Goal: Information Seeking & Learning: Learn about a topic

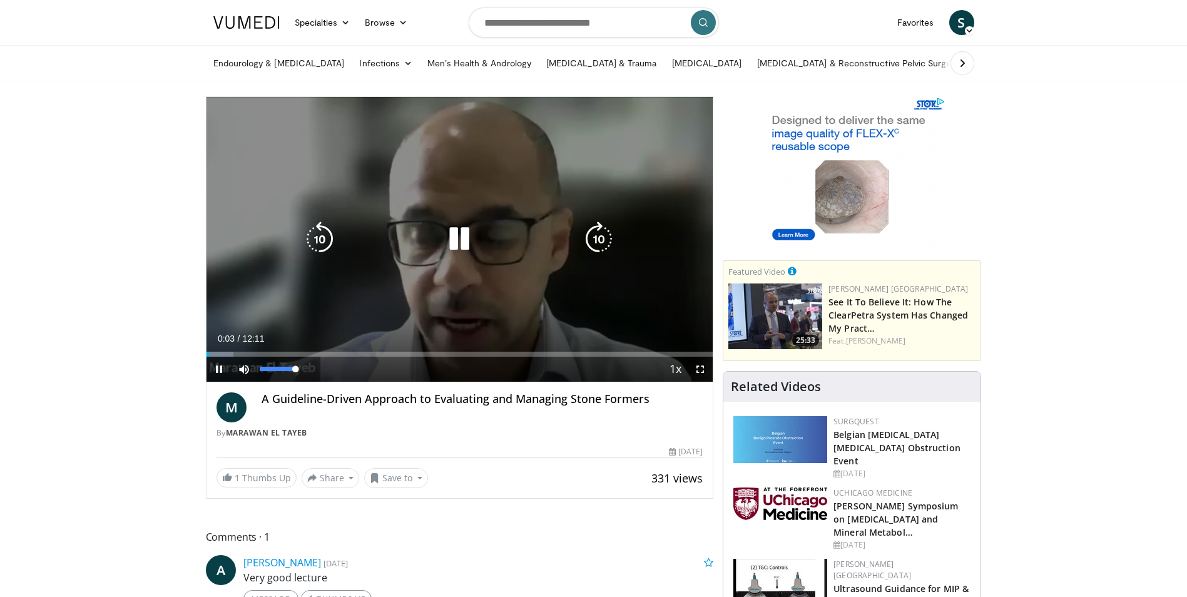
drag, startPoint x: 293, startPoint y: 369, endPoint x: 316, endPoint y: 370, distance: 22.6
click at [316, 370] on div "Mute 100%" at bounding box center [276, 369] width 88 height 25
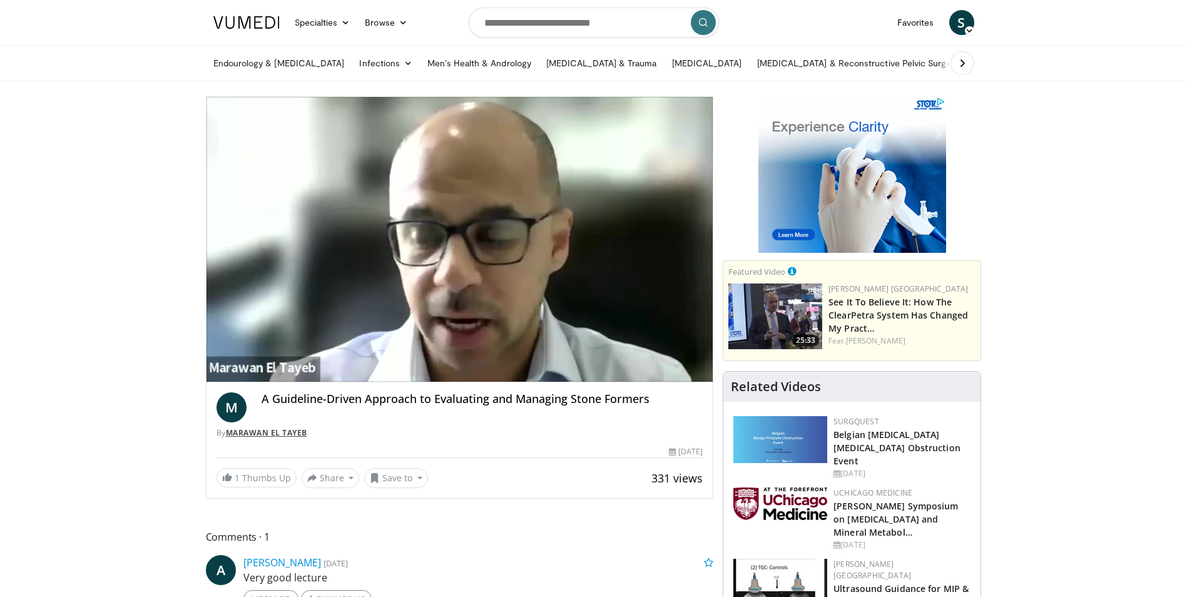
click at [262, 435] on link "Marawan El Tayeb" at bounding box center [266, 432] width 81 height 11
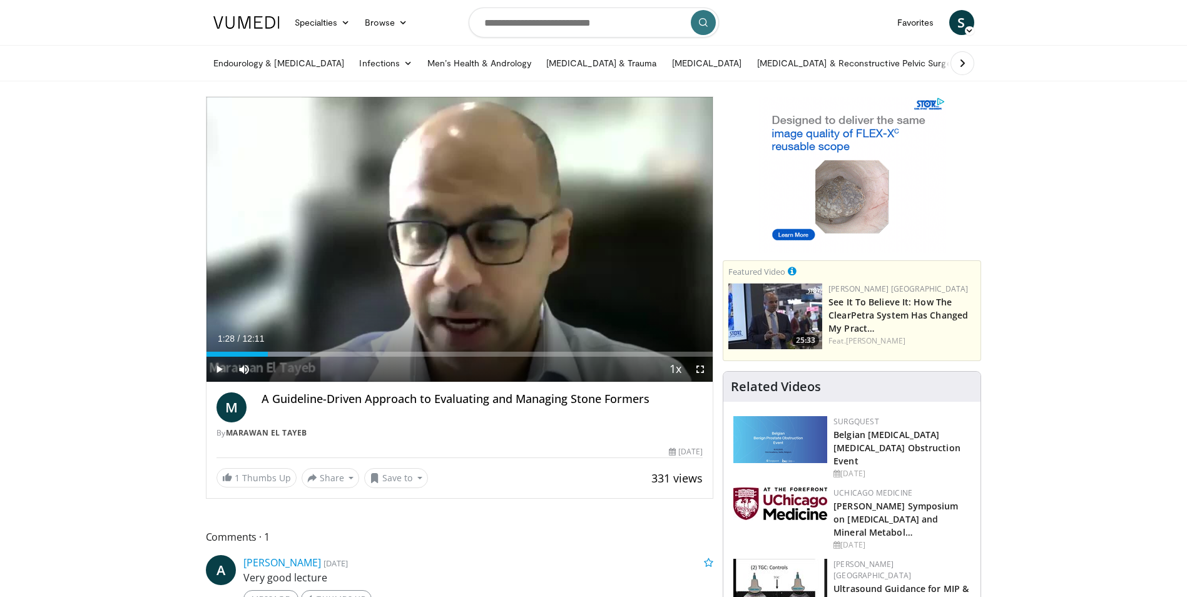
click at [217, 370] on span "Video Player" at bounding box center [219, 369] width 25 height 25
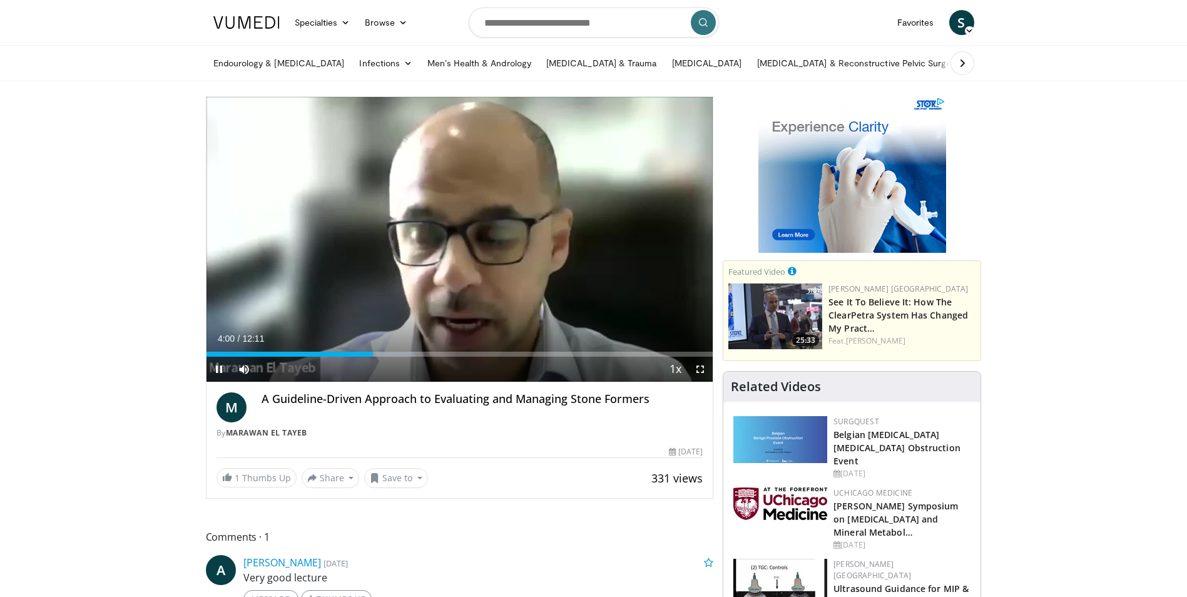
click at [392, 357] on div "Current Time 4:00 / Duration 12:11 Pause Skip Backward Skip Forward Mute 100% L…" at bounding box center [460, 369] width 507 height 25
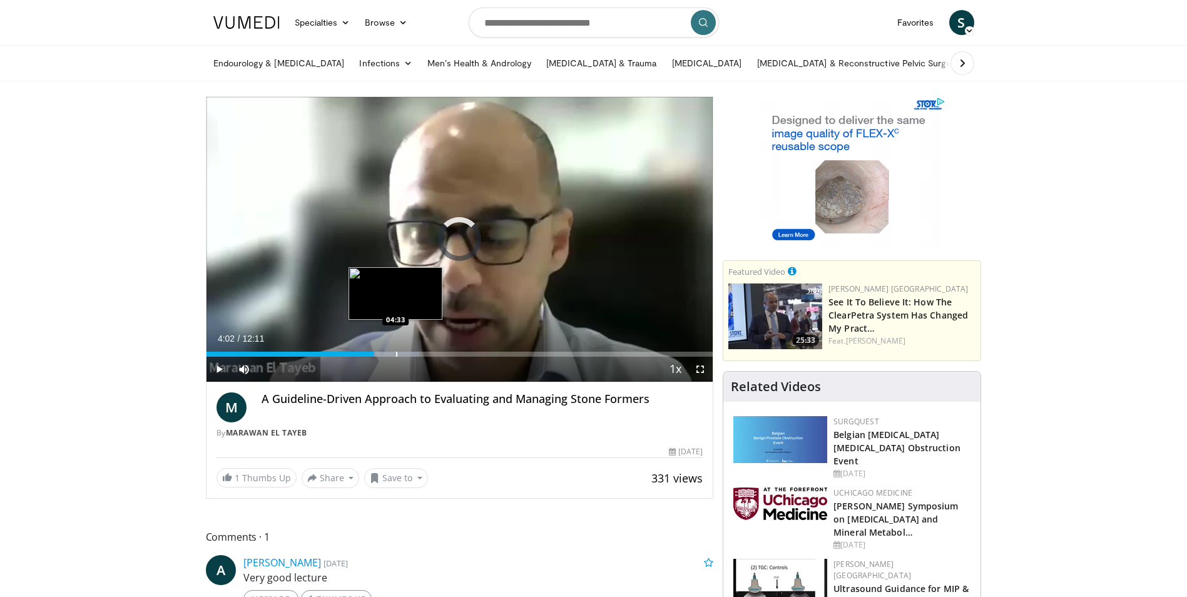
click at [396, 354] on div "Progress Bar" at bounding box center [396, 354] width 1 height 5
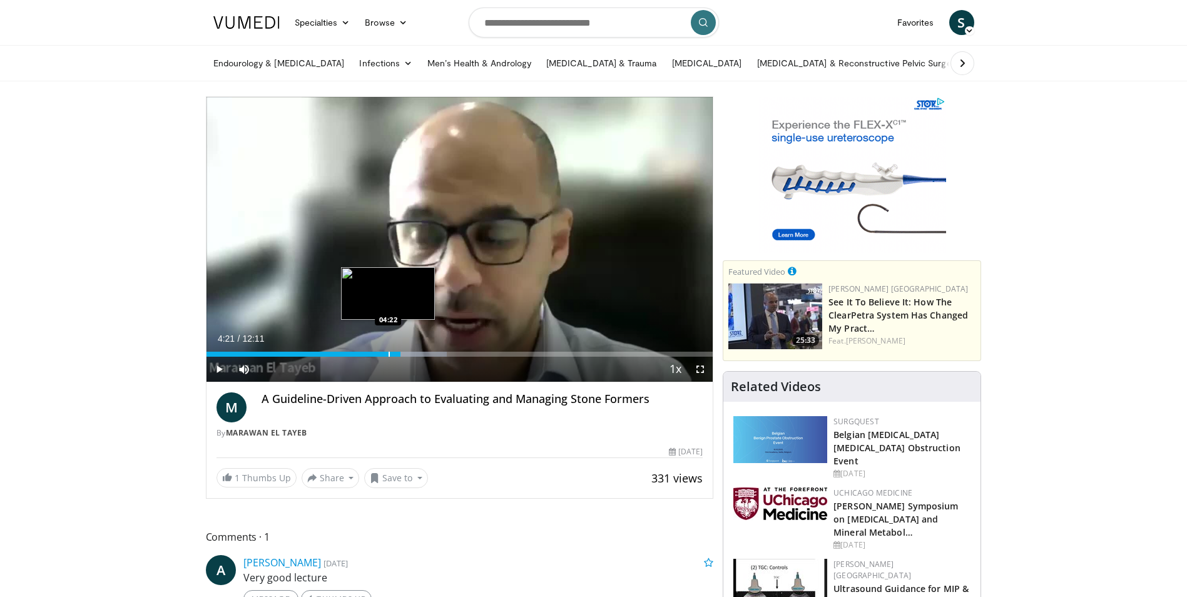
click at [389, 354] on div "Progress Bar" at bounding box center [389, 354] width 1 height 5
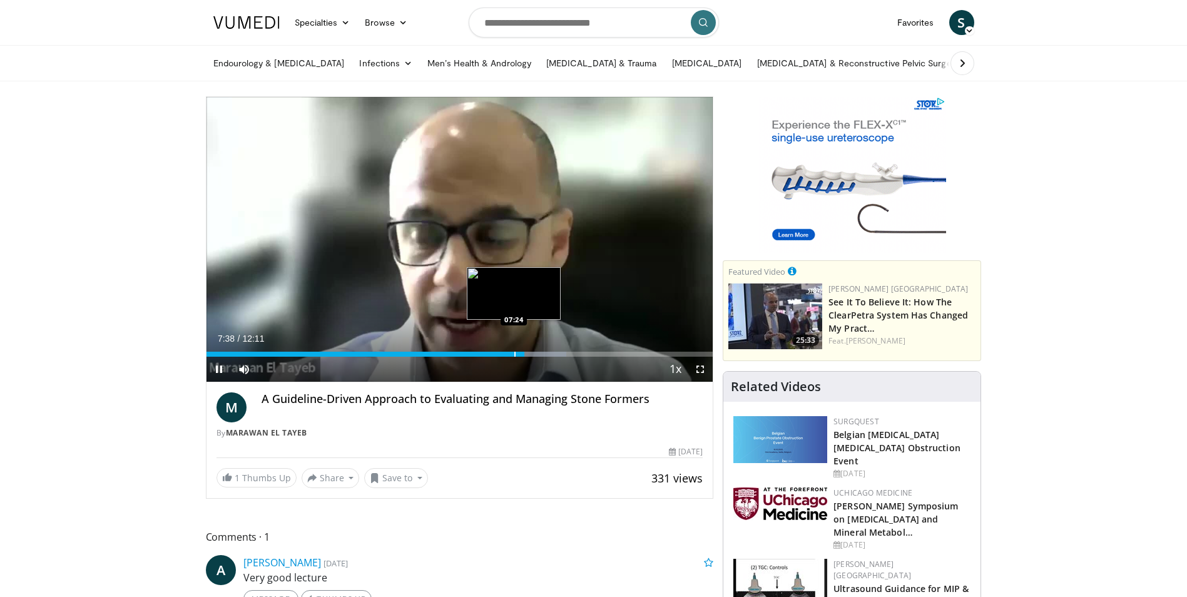
click at [514, 356] on div "Progress Bar" at bounding box center [514, 354] width 1 height 5
click at [506, 358] on div "Current Time 7:26 / Duration 12:11 Pause Skip Backward Skip Forward Mute 100% L…" at bounding box center [460, 369] width 507 height 25
click at [505, 359] on div "Current Time 7:27 / Duration 12:11 Pause Skip Backward Skip Forward Mute 100% L…" at bounding box center [460, 369] width 507 height 25
click at [510, 356] on div "Progress Bar" at bounding box center [510, 354] width 1 height 5
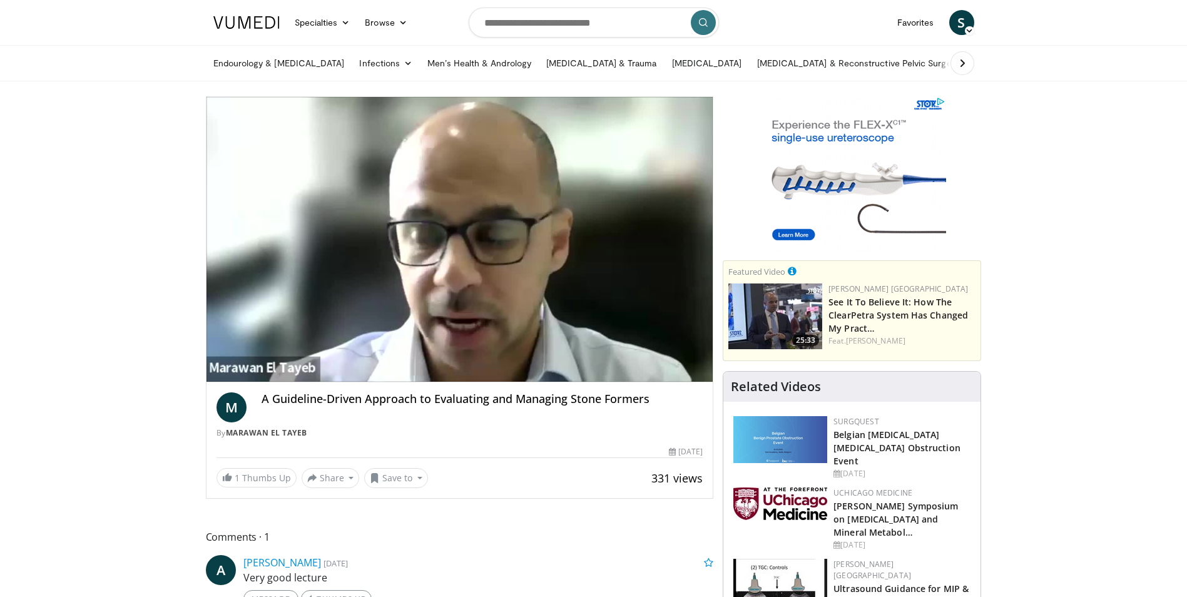
click at [502, 356] on video-js "**********" at bounding box center [460, 239] width 507 height 285
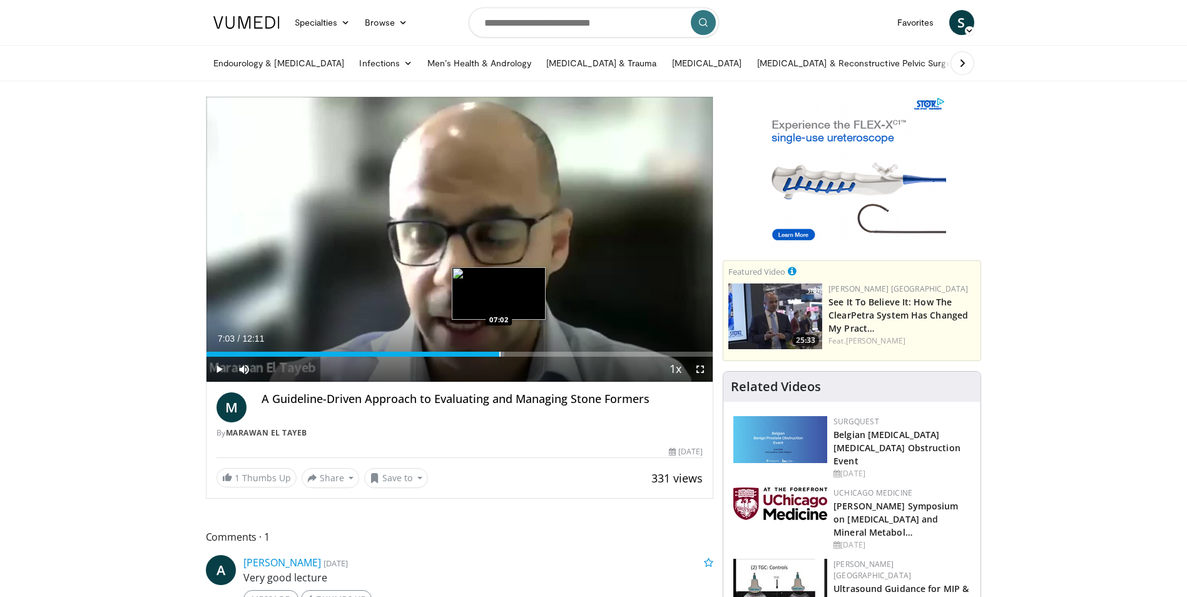
click at [499, 356] on div "Progress Bar" at bounding box center [499, 354] width 1 height 5
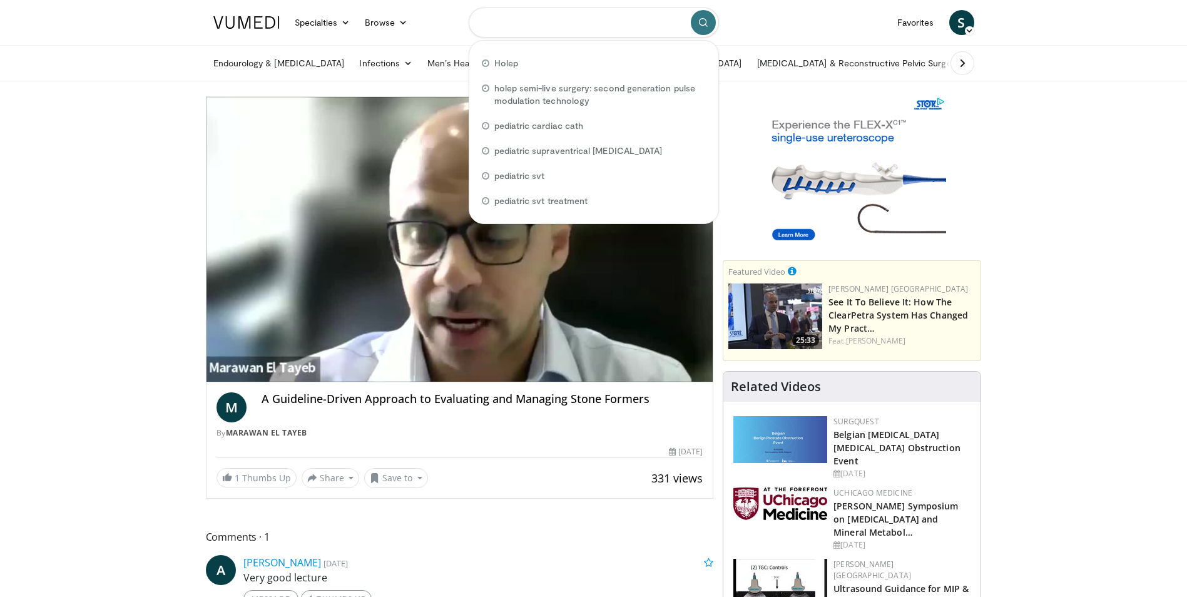
click at [561, 23] on input "Search topics, interventions" at bounding box center [594, 23] width 250 height 30
click at [512, 63] on span "Holep" at bounding box center [506, 63] width 24 height 13
type input "*****"
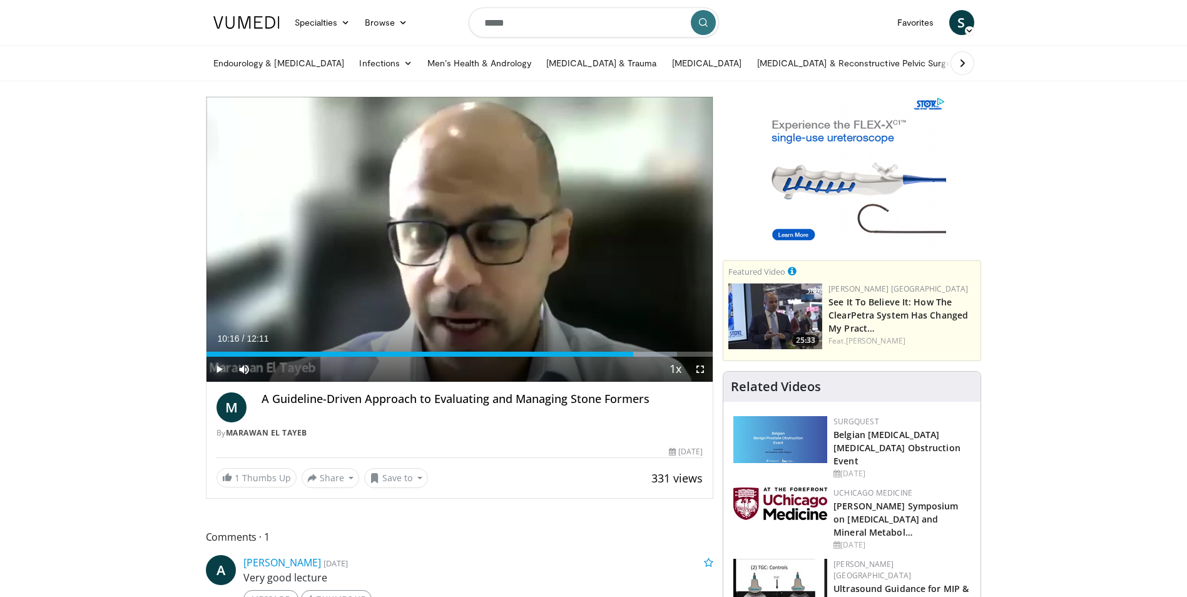
click at [216, 366] on span "Video Player" at bounding box center [219, 369] width 25 height 25
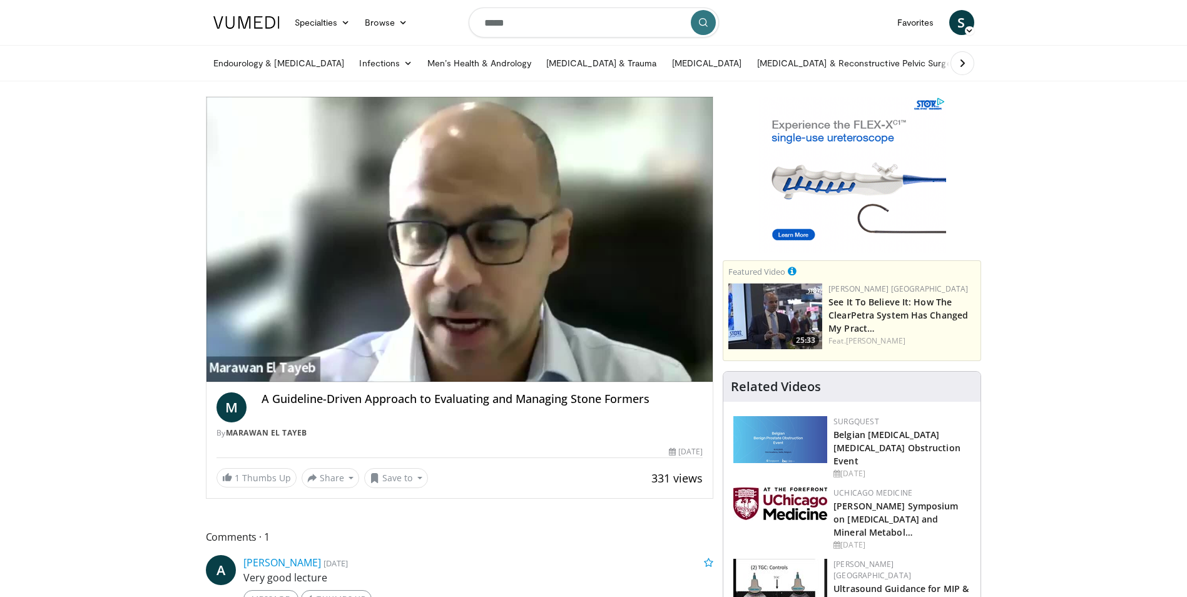
click at [708, 23] on button "submit" at bounding box center [703, 22] width 25 height 25
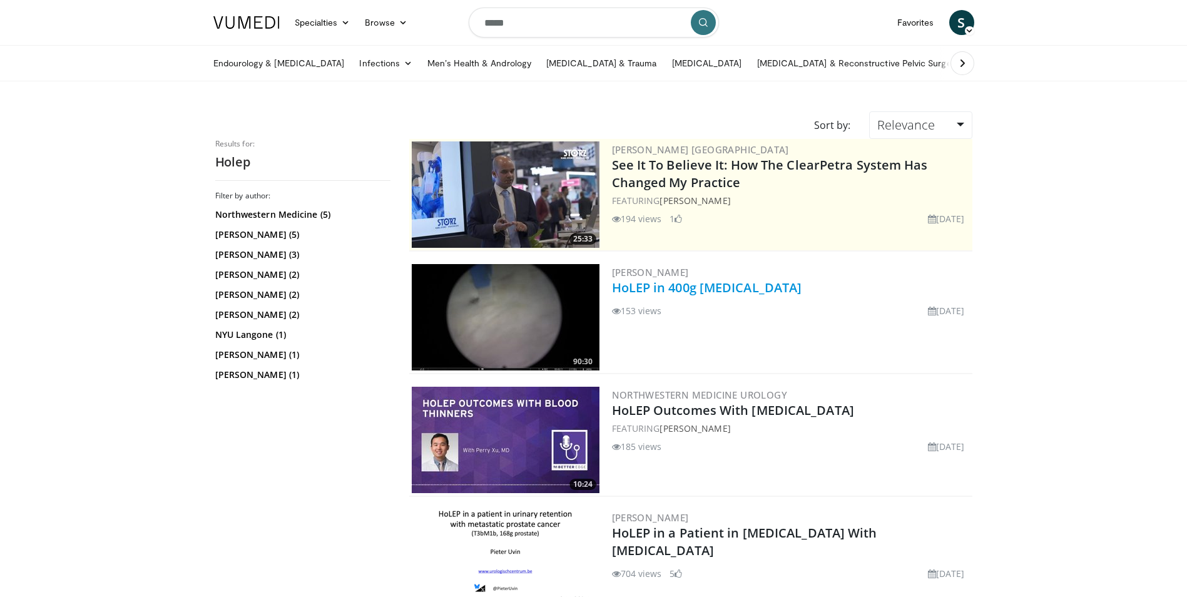
click at [666, 285] on link "HoLEP in 400g [MEDICAL_DATA]" at bounding box center [707, 287] width 190 height 17
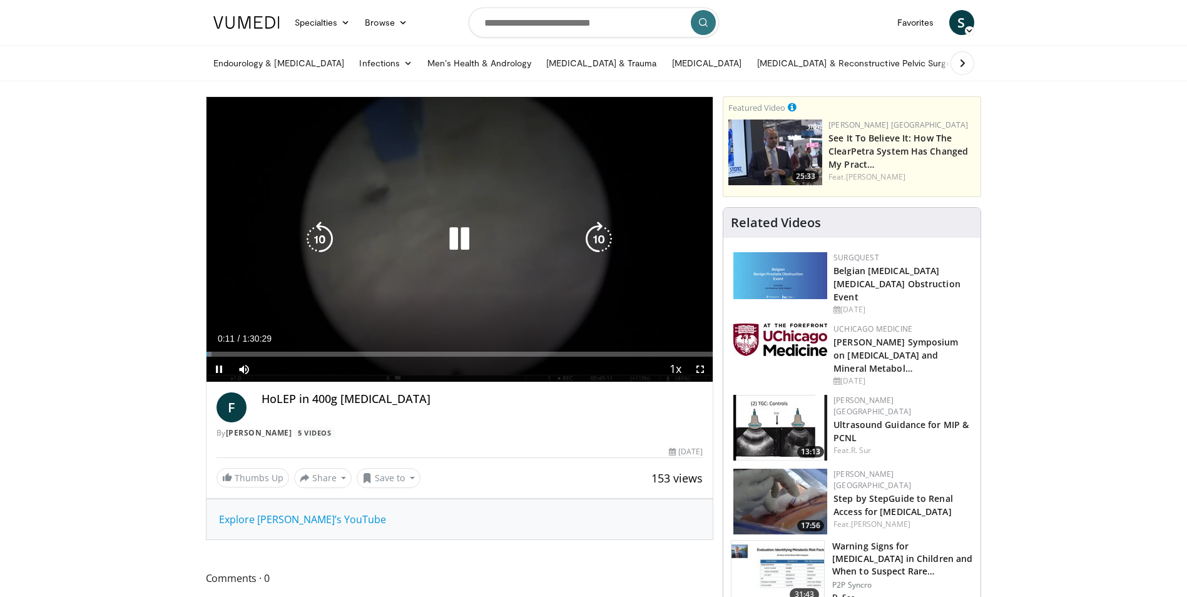
click at [457, 236] on icon "Video Player" at bounding box center [459, 239] width 35 height 35
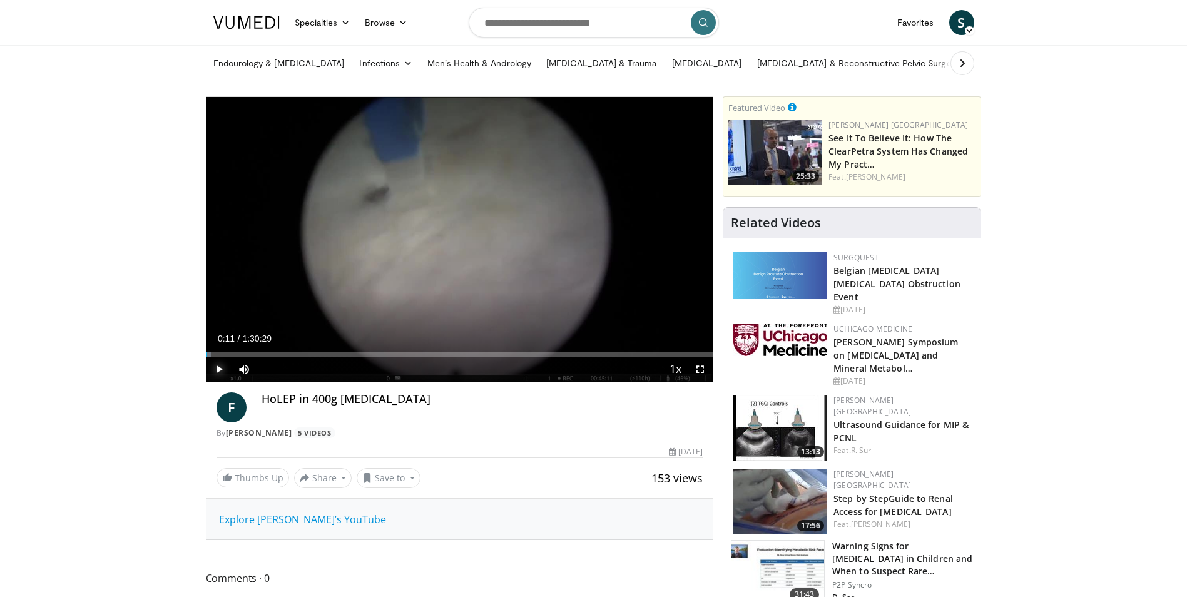
click at [216, 369] on span "Video Player" at bounding box center [219, 369] width 25 height 25
click at [700, 370] on span "Video Player" at bounding box center [700, 369] width 25 height 25
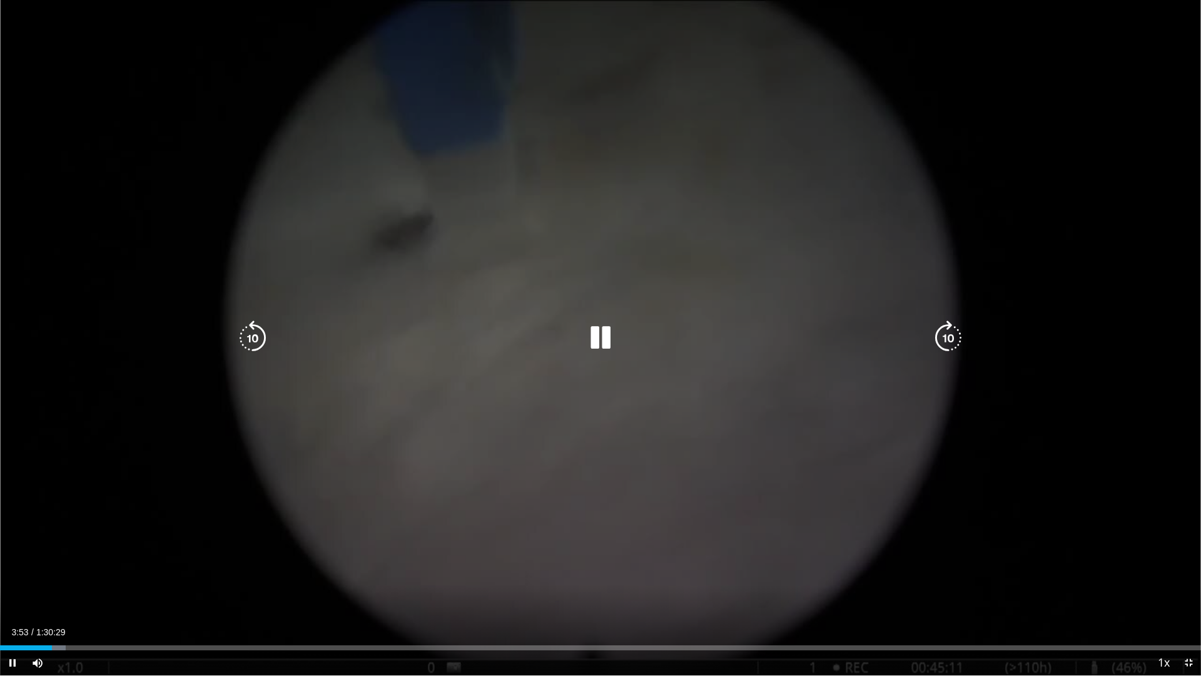
click at [601, 339] on icon "Video Player" at bounding box center [600, 337] width 35 height 35
